Goal: Information Seeking & Learning: Learn about a topic

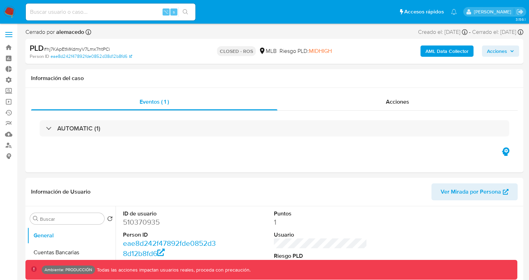
select select "10"
click at [99, 12] on input at bounding box center [111, 11] width 170 height 9
type input "fravega"
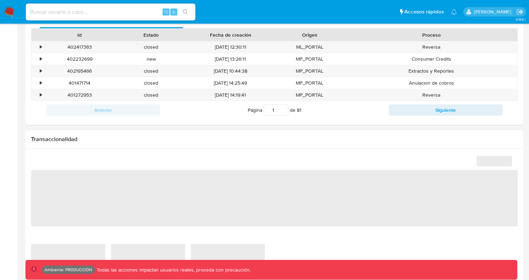
select select "10"
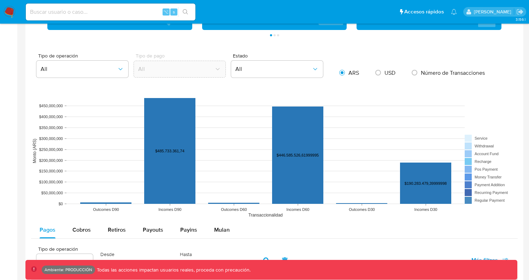
scroll to position [467, 0]
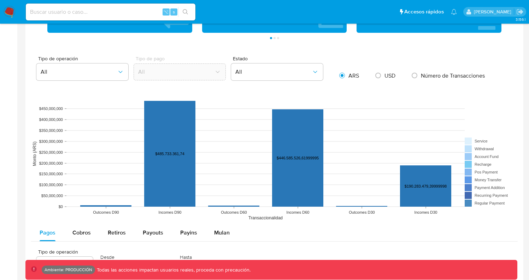
click at [386, 78] on span "USD" at bounding box center [389, 76] width 11 height 8
click at [384, 78] on input "radio" at bounding box center [377, 75] width 11 height 11
radio input "true"
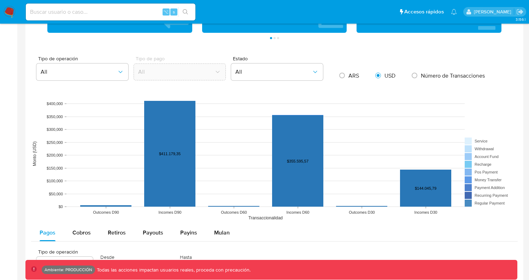
click at [358, 78] on span "ARS" at bounding box center [353, 76] width 11 height 8
click at [348, 78] on input "radio" at bounding box center [341, 75] width 11 height 11
radio input "true"
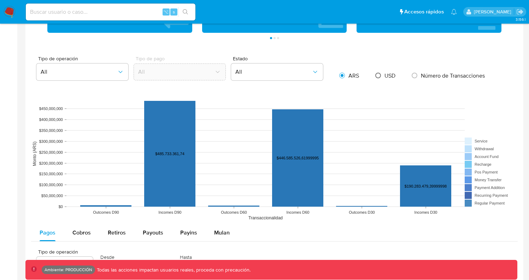
click at [382, 78] on input "radio" at bounding box center [377, 75] width 11 height 11
radio input "true"
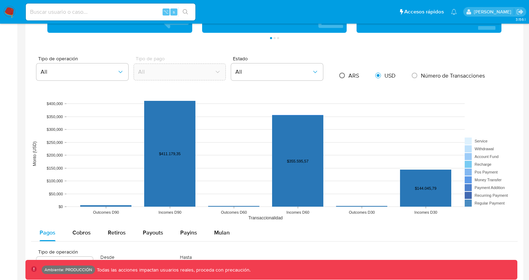
click at [347, 78] on input "radio" at bounding box center [341, 75] width 11 height 11
radio input "true"
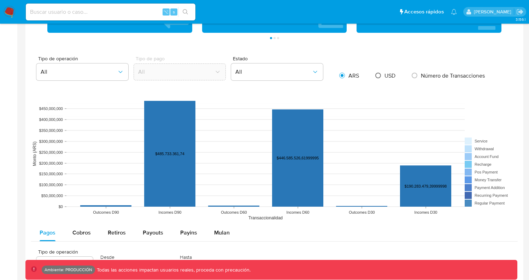
click at [377, 76] on input "radio" at bounding box center [377, 75] width 11 height 11
radio input "true"
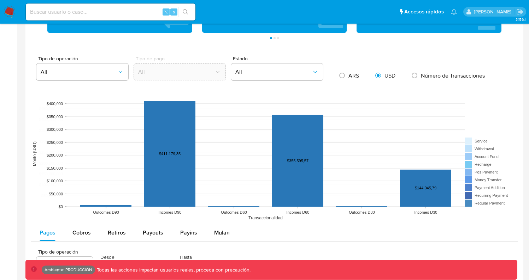
click at [436, 74] on span "Número de Transacciones" at bounding box center [453, 76] width 64 height 8
click at [420, 74] on input "radio" at bounding box center [414, 75] width 11 height 11
radio input "true"
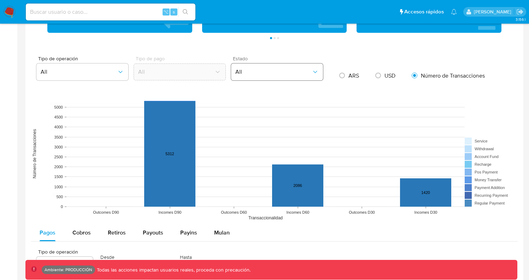
click at [295, 74] on span "All" at bounding box center [273, 72] width 76 height 7
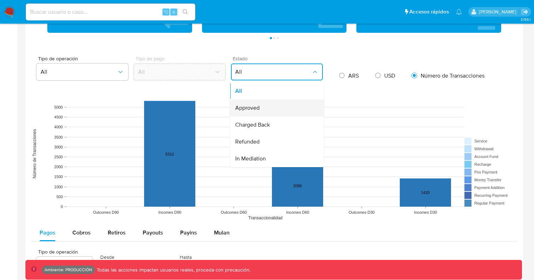
click at [278, 106] on div "Approved" at bounding box center [274, 108] width 79 height 17
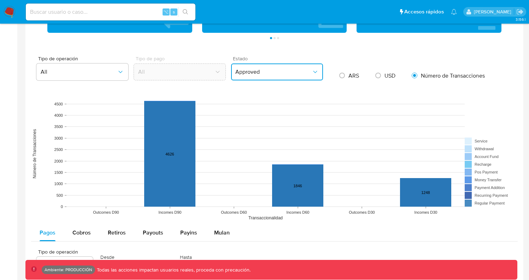
click at [268, 78] on button "Approved" at bounding box center [277, 72] width 92 height 17
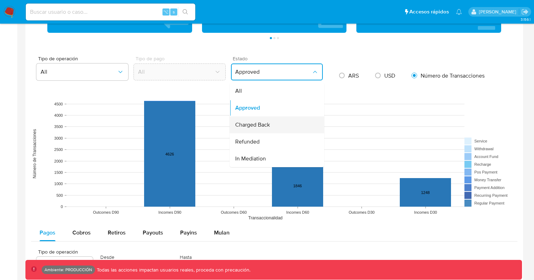
click at [267, 117] on div "Charged Back" at bounding box center [274, 125] width 79 height 17
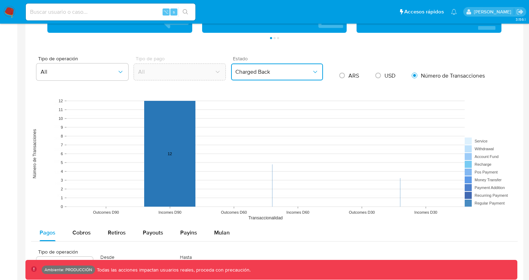
click at [265, 72] on span "Charged Back" at bounding box center [273, 72] width 76 height 7
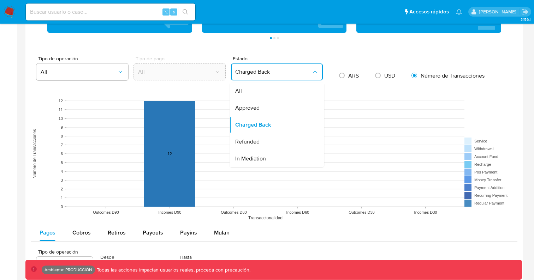
click at [266, 140] on div "Refunded" at bounding box center [274, 142] width 79 height 17
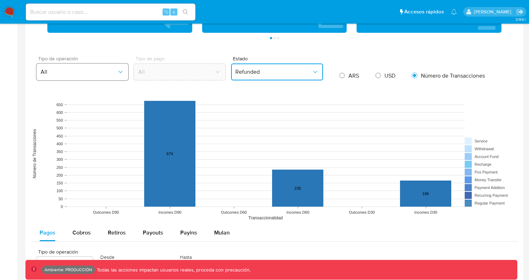
click at [97, 75] on span "All" at bounding box center [79, 72] width 76 height 7
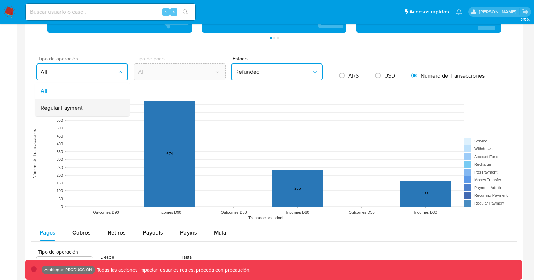
click at [91, 108] on div "Regular Payment" at bounding box center [80, 108] width 79 height 17
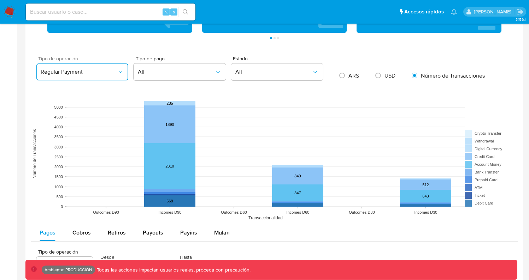
click at [79, 78] on button "Regular Payment" at bounding box center [82, 72] width 92 height 17
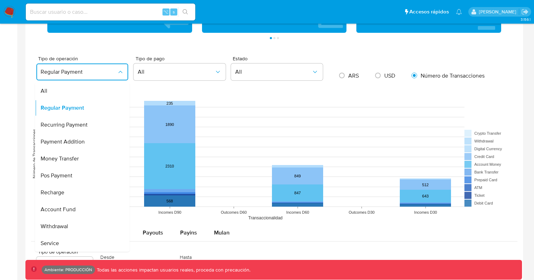
click at [71, 97] on div "All" at bounding box center [80, 91] width 79 height 17
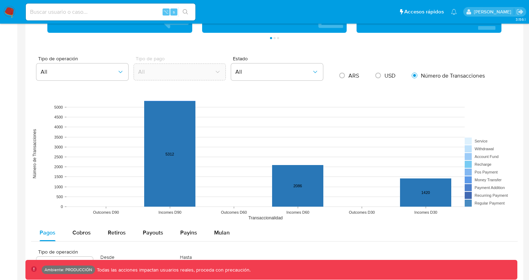
click at [386, 77] on span "USD" at bounding box center [389, 76] width 11 height 8
click at [384, 77] on input "radio" at bounding box center [377, 75] width 11 height 11
radio input "true"
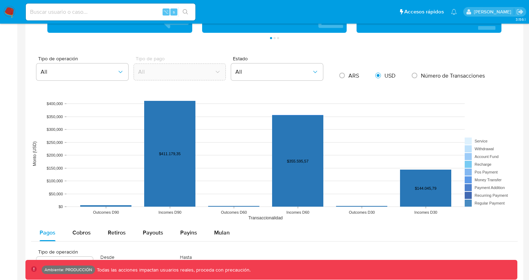
click at [350, 75] on span "ARS" at bounding box center [353, 76] width 11 height 8
click at [348, 75] on input "radio" at bounding box center [341, 75] width 11 height 11
radio input "true"
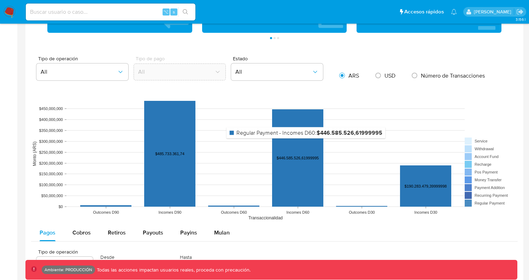
click at [296, 168] on rect at bounding box center [297, 158] width 51 height 97
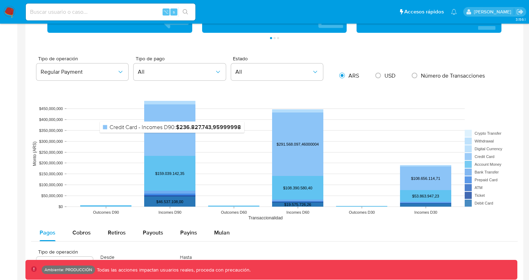
click at [172, 135] on rect at bounding box center [169, 131] width 51 height 52
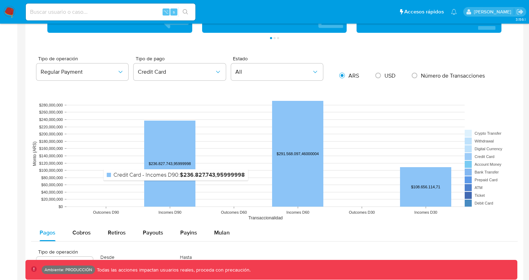
click at [176, 186] on rect at bounding box center [169, 164] width 51 height 86
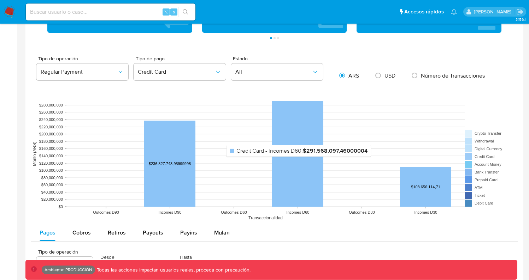
click at [294, 162] on rect at bounding box center [297, 154] width 51 height 106
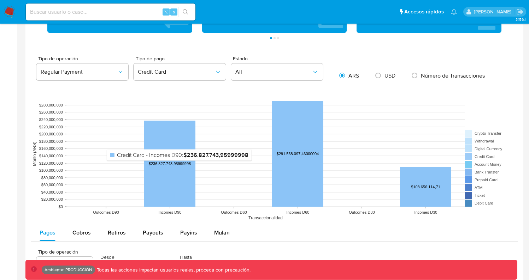
click at [174, 166] on rect at bounding box center [169, 164] width 51 height 86
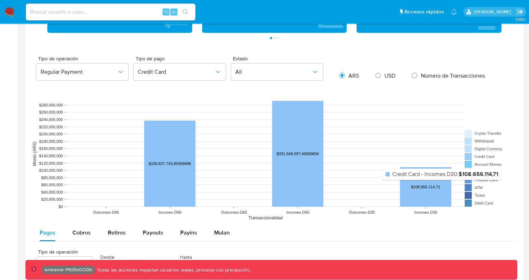
drag, startPoint x: 450, startPoint y: 185, endPoint x: 435, endPoint y: 188, distance: 14.8
click at [449, 186] on rect at bounding box center [425, 187] width 51 height 40
drag, startPoint x: 421, startPoint y: 188, endPoint x: 343, endPoint y: 169, distance: 81.0
click at [421, 188] on rect at bounding box center [425, 187] width 51 height 40
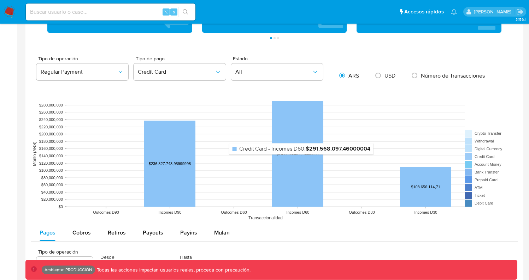
click at [282, 154] on rect at bounding box center [297, 154] width 51 height 106
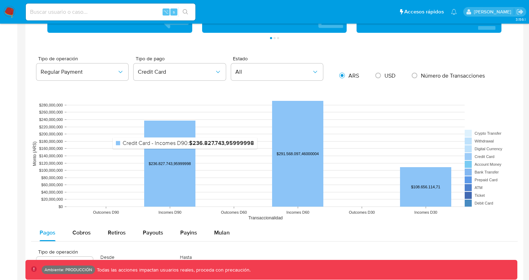
click at [181, 154] on rect at bounding box center [169, 164] width 51 height 86
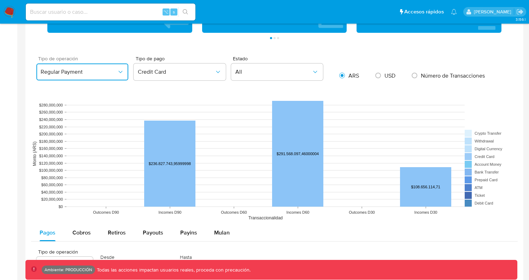
click at [78, 68] on button "Regular Payment" at bounding box center [82, 72] width 92 height 17
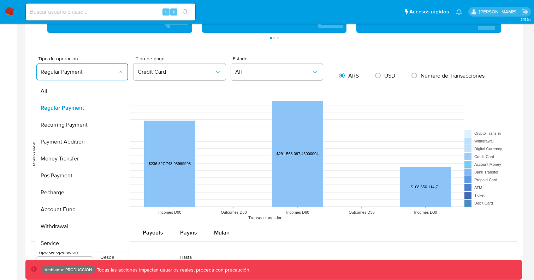
click at [79, 96] on div "All" at bounding box center [80, 91] width 79 height 17
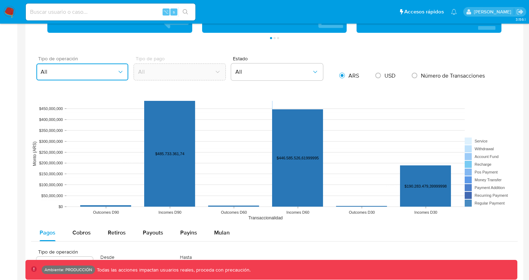
click at [97, 77] on button "All" at bounding box center [82, 72] width 92 height 17
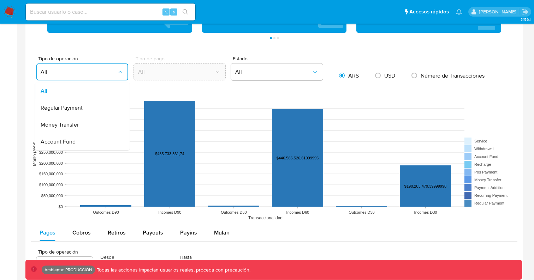
click at [80, 116] on div "Regular Payment" at bounding box center [80, 108] width 79 height 17
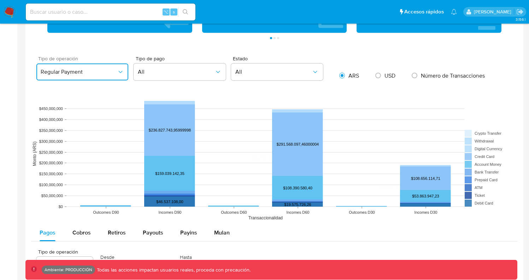
click at [96, 76] on button "Regular Payment" at bounding box center [82, 72] width 92 height 17
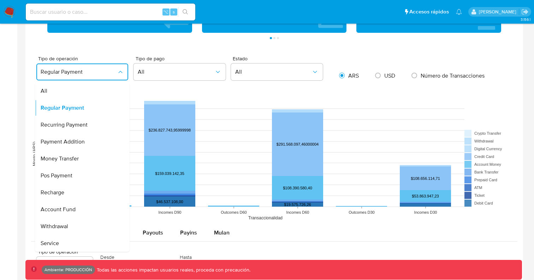
click at [61, 87] on div "All" at bounding box center [80, 91] width 79 height 17
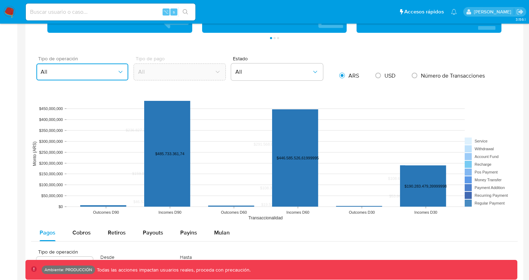
click at [82, 70] on span "All" at bounding box center [79, 72] width 76 height 7
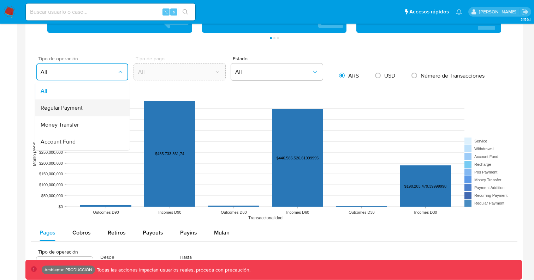
click at [87, 113] on div "Regular Payment" at bounding box center [80, 108] width 79 height 17
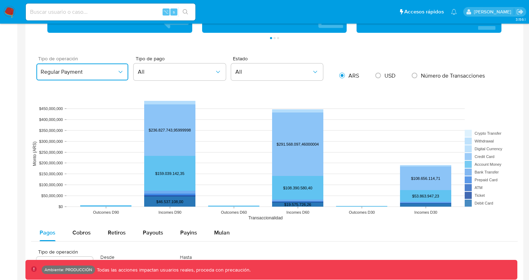
click at [95, 73] on span "Regular Payment" at bounding box center [79, 72] width 76 height 7
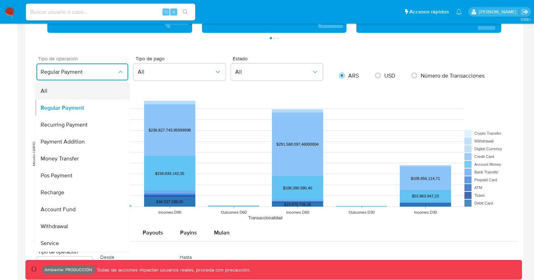
click at [70, 96] on div "All" at bounding box center [80, 91] width 79 height 17
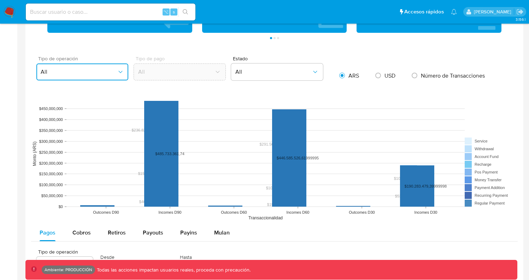
click at [90, 73] on span "All" at bounding box center [79, 72] width 76 height 7
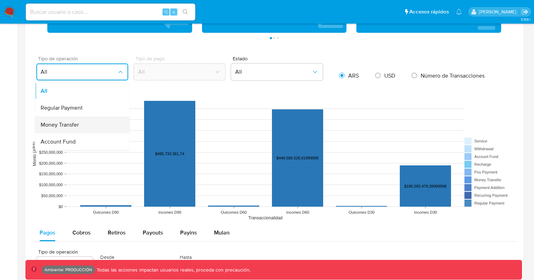
click at [88, 132] on div "Money Transfer" at bounding box center [80, 125] width 79 height 17
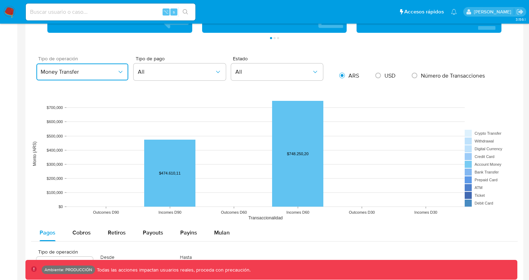
click at [98, 72] on span "Money Transfer" at bounding box center [79, 72] width 76 height 7
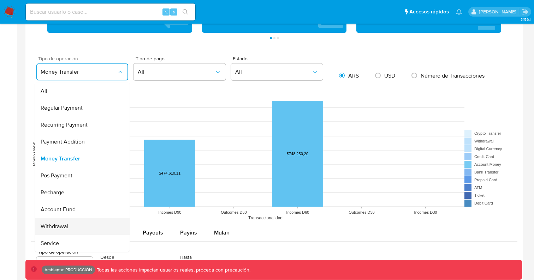
click at [78, 232] on div "Withdrawal" at bounding box center [80, 226] width 79 height 17
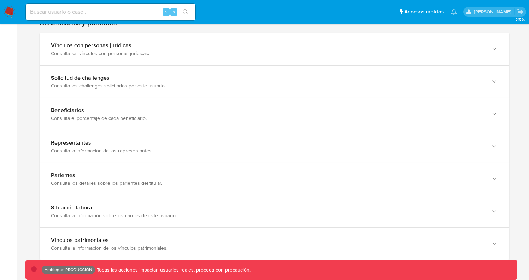
scroll to position [572, 0]
